Goal: Information Seeking & Learning: Learn about a topic

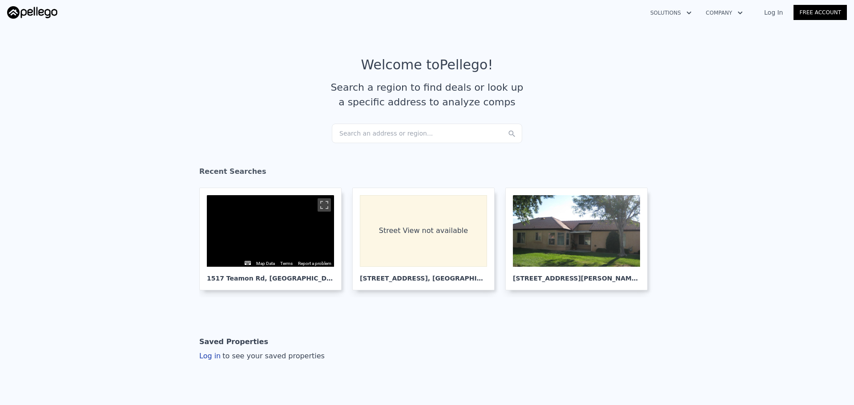
click at [356, 133] on div "Search an address or region..." at bounding box center [427, 134] width 190 height 20
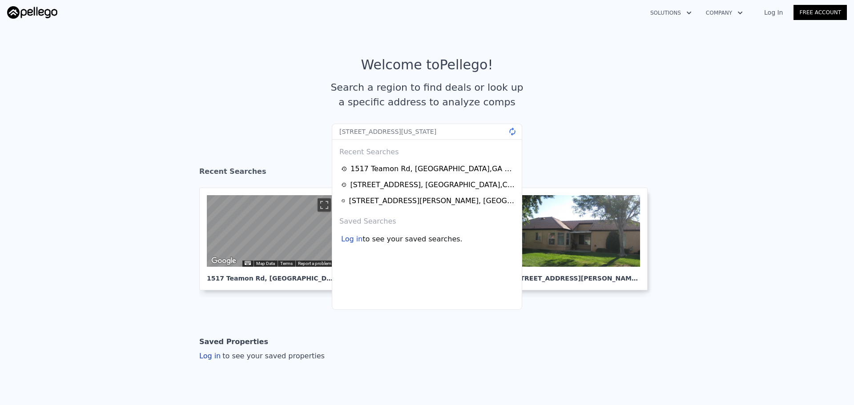
type input "[STREET_ADDRESS][US_STATE]"
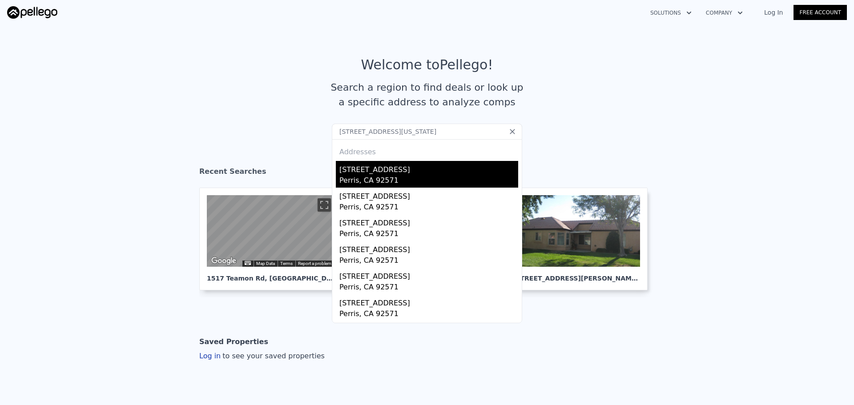
click at [394, 170] on div "[STREET_ADDRESS]" at bounding box center [429, 168] width 179 height 14
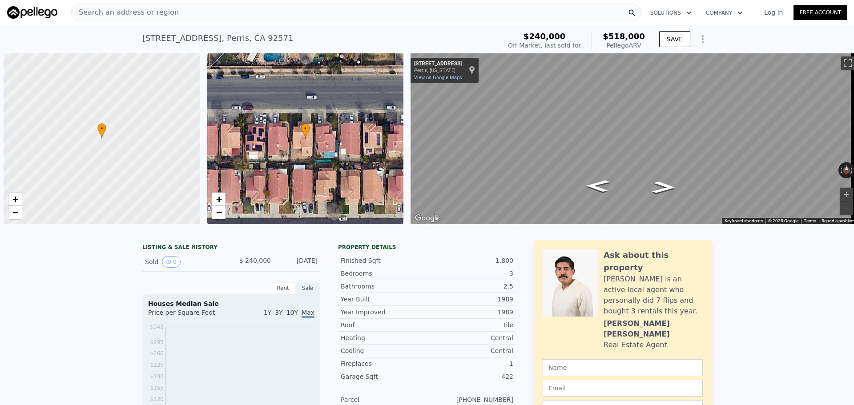
scroll to position [0, 4]
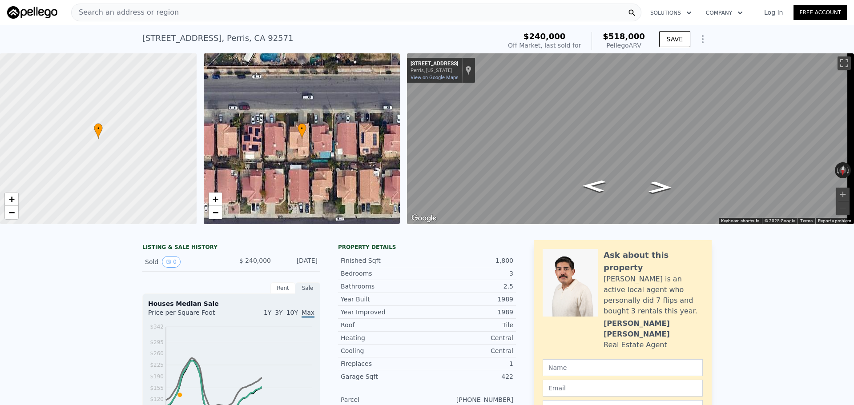
click at [168, 8] on div "Search an address or region" at bounding box center [356, 13] width 570 height 18
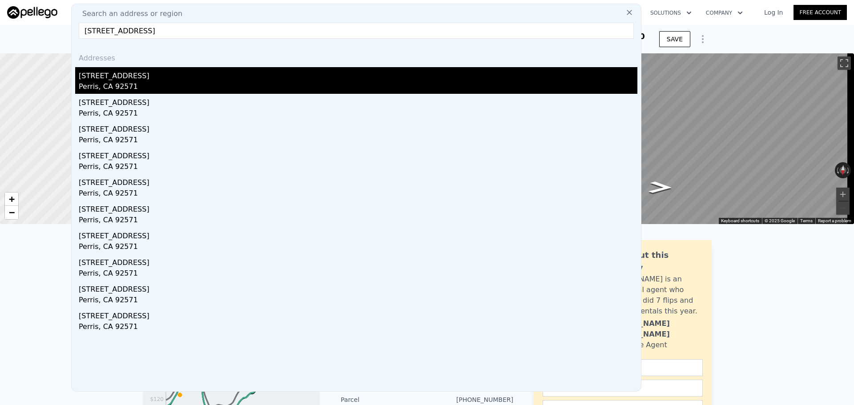
type input "[STREET_ADDRESS]"
click at [110, 80] on div "[STREET_ADDRESS]" at bounding box center [358, 74] width 559 height 14
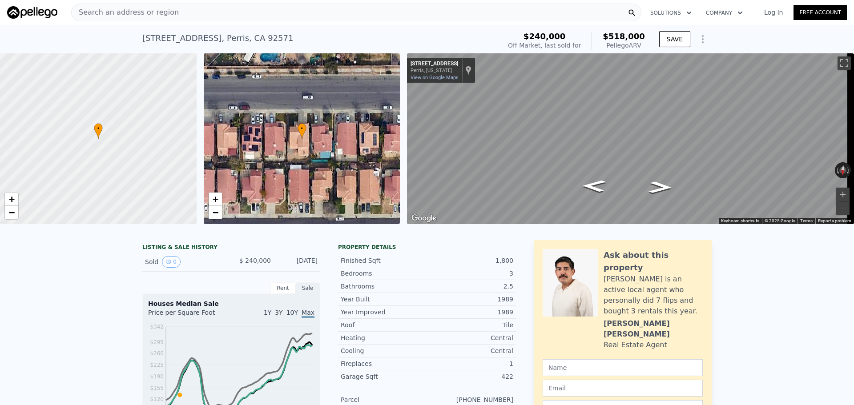
click at [393, 123] on div "• + − • + − ← Move left → Move right ↑ Move up ↓ Move down + Zoom in - Zoom out…" at bounding box center [427, 138] width 854 height 171
